Goal: Task Accomplishment & Management: Manage account settings

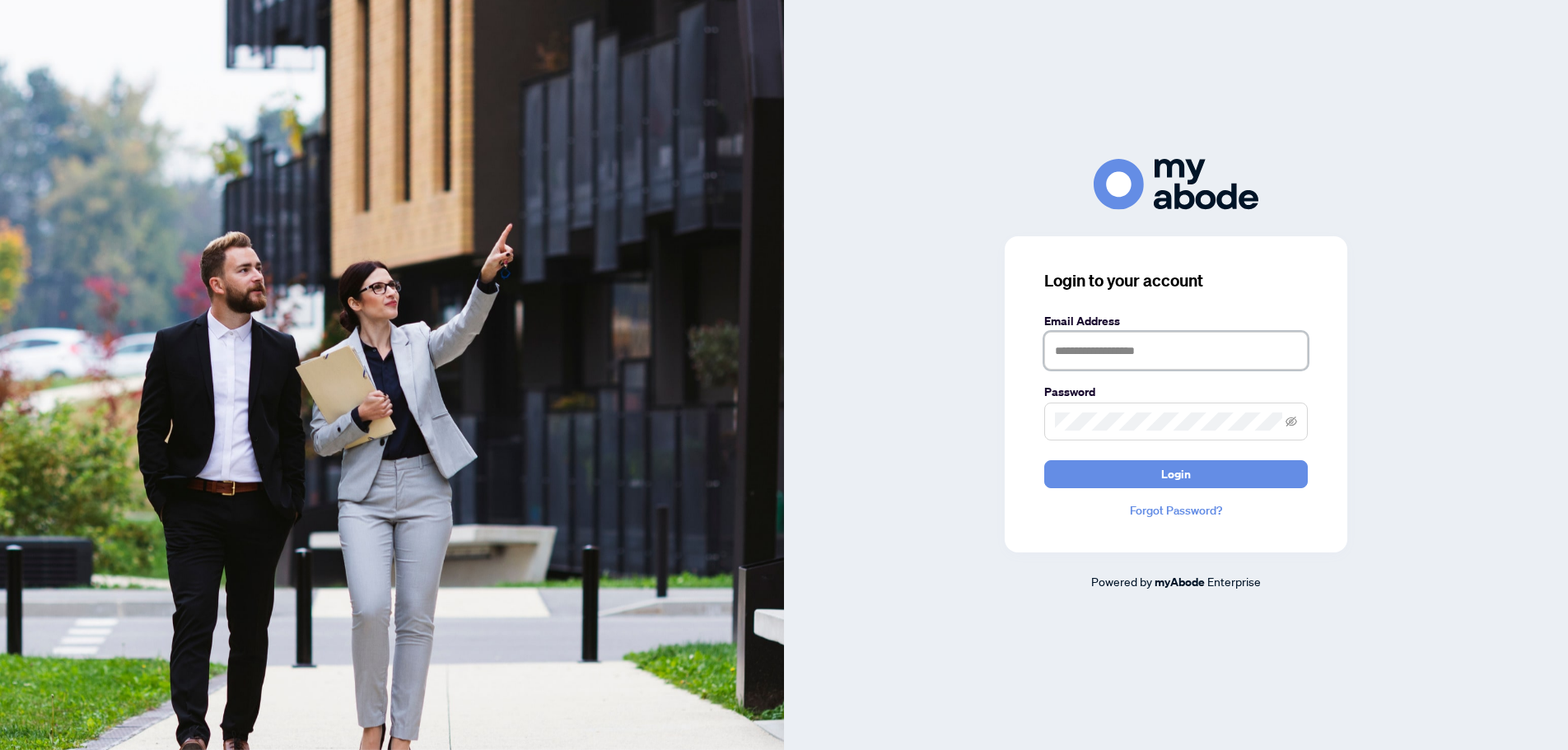
click at [1090, 357] on input "text" at bounding box center [1176, 351] width 264 height 38
type input "**********"
click at [1044, 461] on button "Login" at bounding box center [1176, 475] width 264 height 28
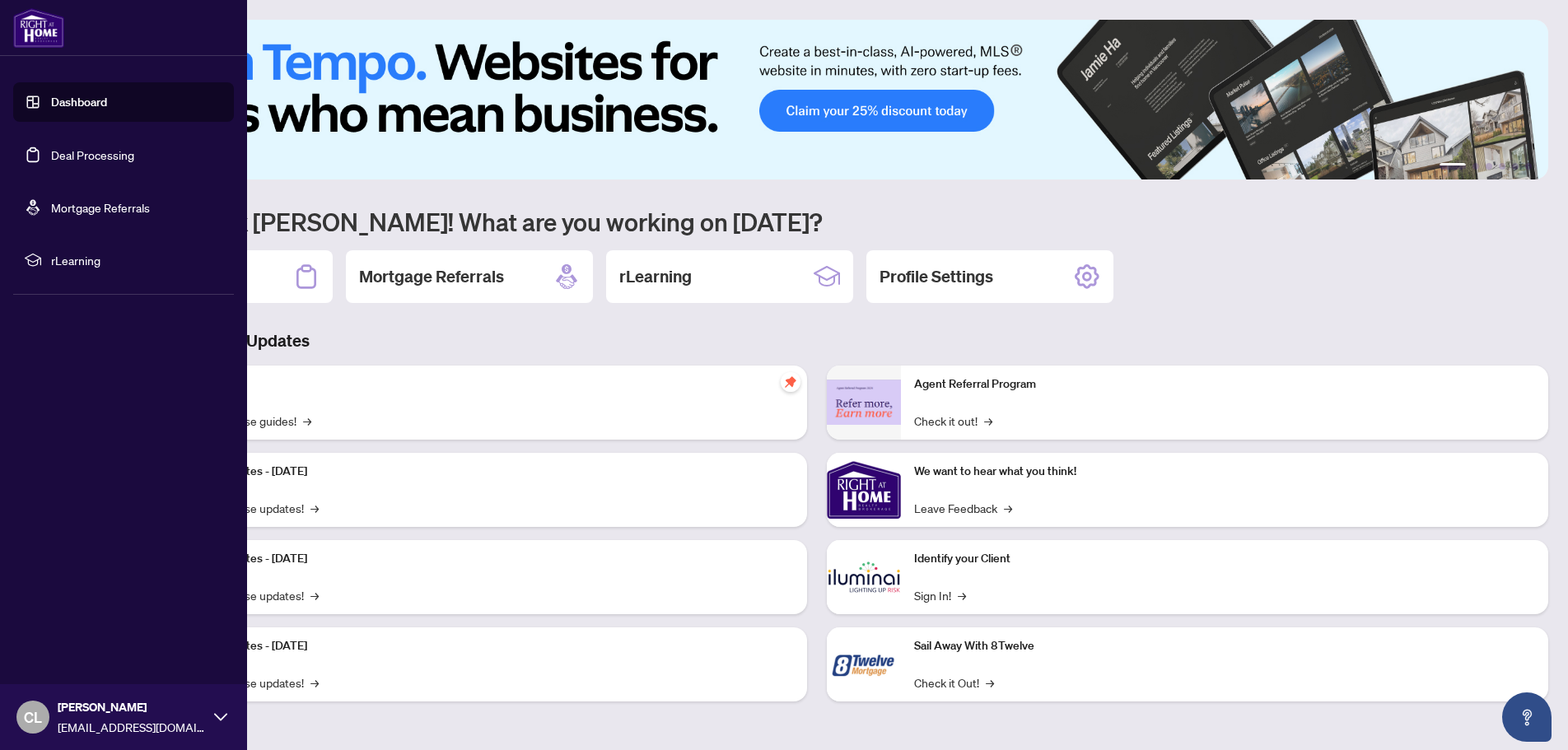
click at [115, 151] on link "Deal Processing" at bounding box center [93, 155] width 83 height 15
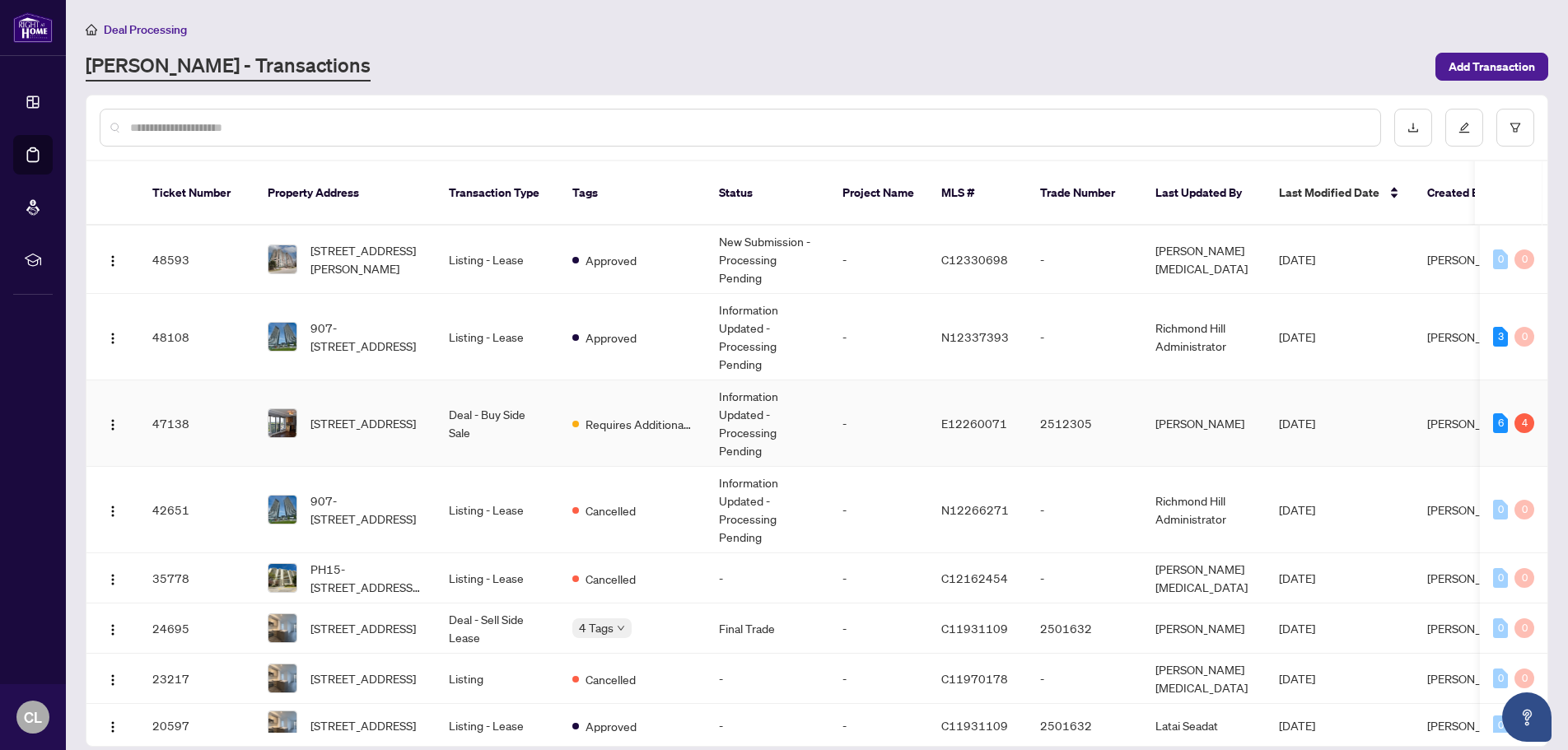
click at [440, 404] on td "Deal - Buy Side Sale" at bounding box center [497, 423] width 124 height 86
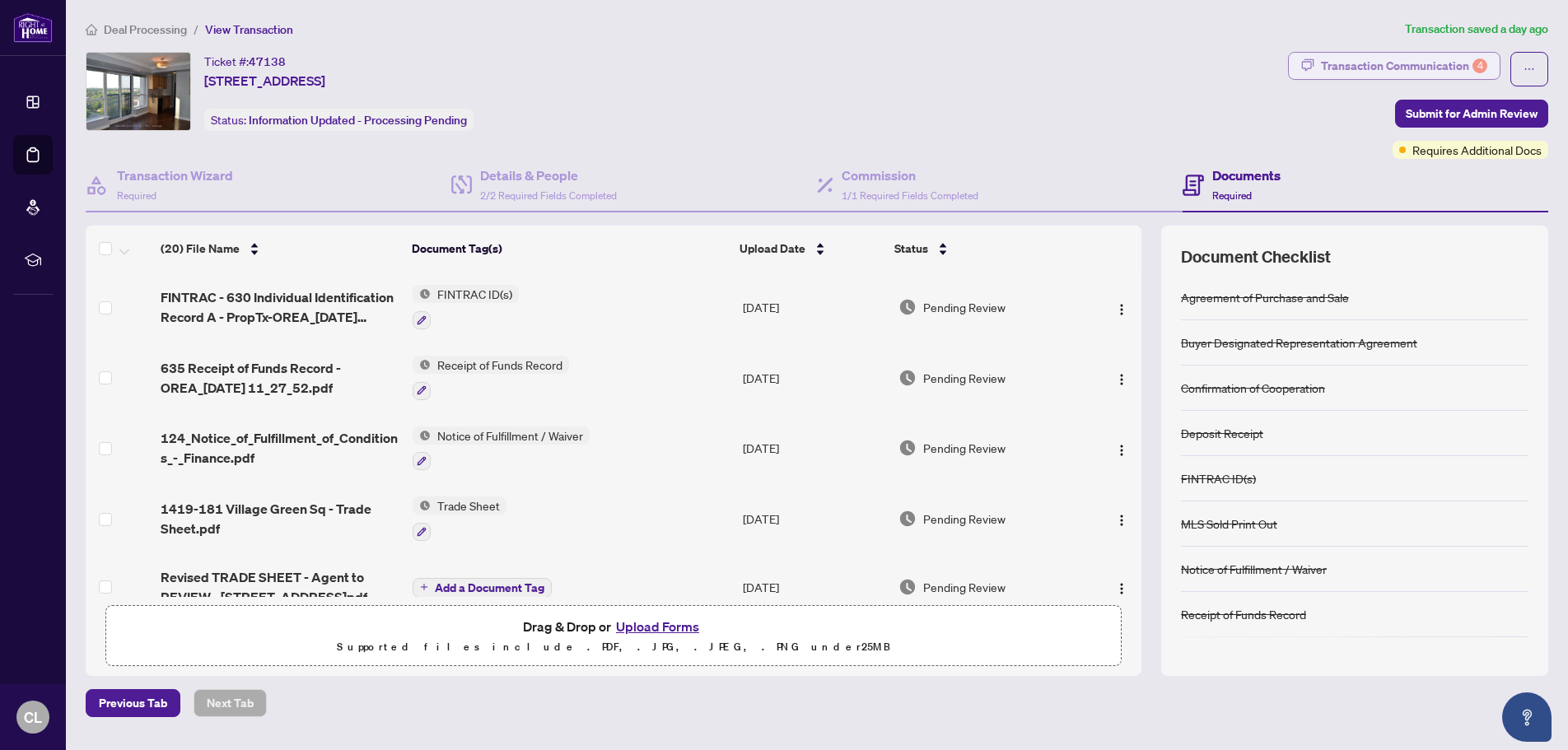
click at [1357, 65] on div "Transaction Communication 4" at bounding box center [1404, 66] width 166 height 26
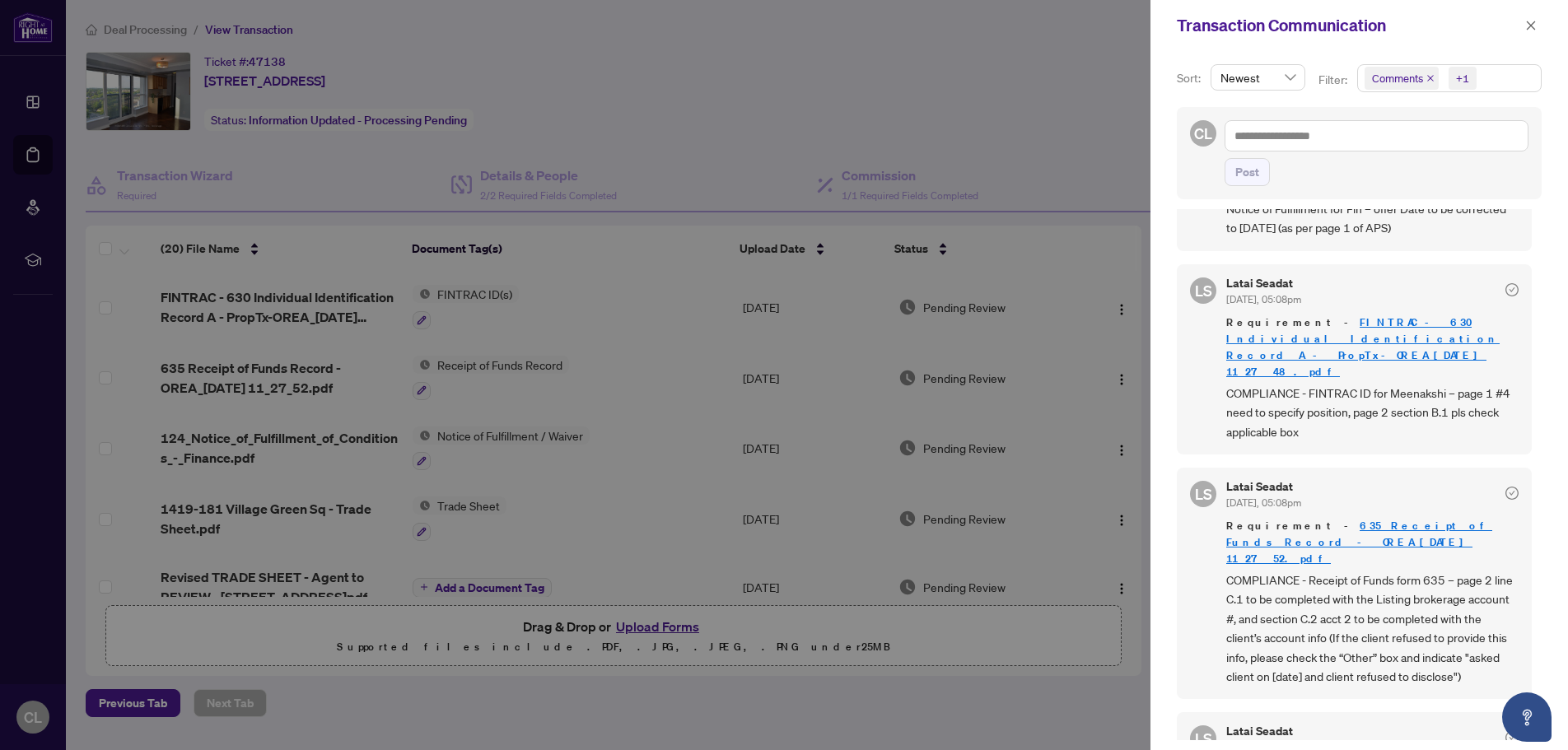
scroll to position [329, 0]
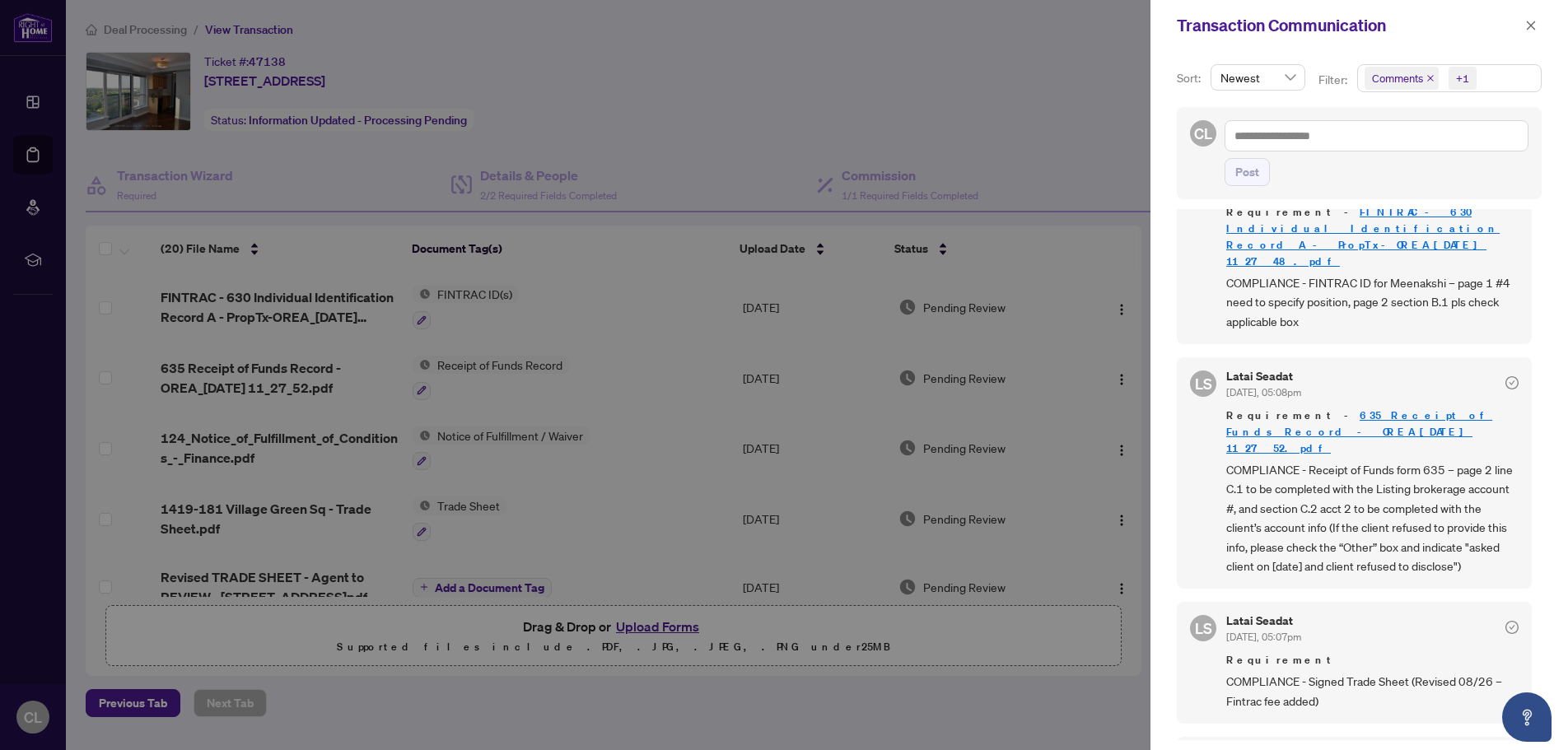
click at [733, 154] on div at bounding box center [784, 375] width 1568 height 750
click at [1529, 28] on icon "close" at bounding box center [1532, 26] width 9 height 9
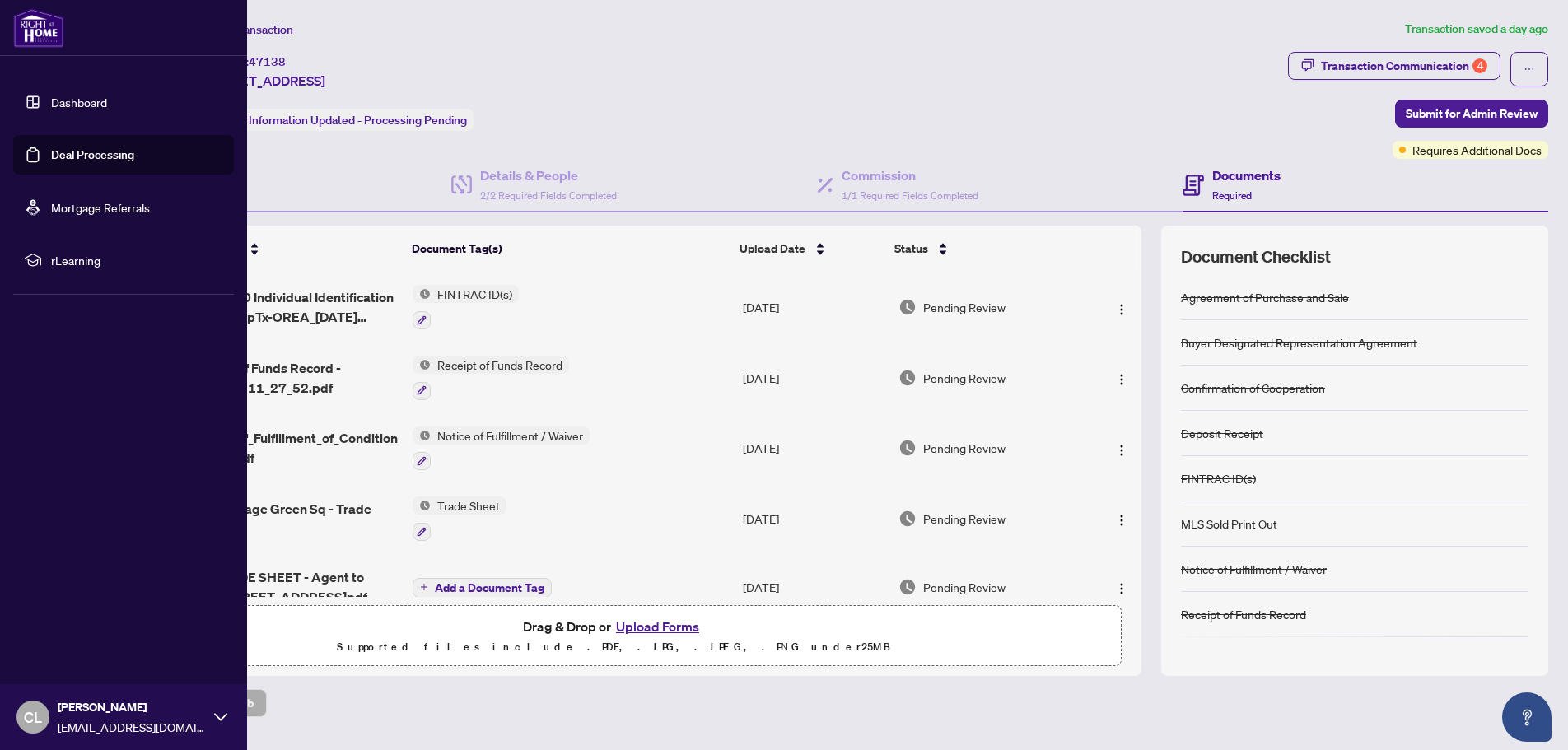
click at [33, 720] on span "CL" at bounding box center [32, 717] width 18 height 23
click at [62, 619] on span "Logout" at bounding box center [66, 619] width 37 height 26
